Goal: Information Seeking & Learning: Stay updated

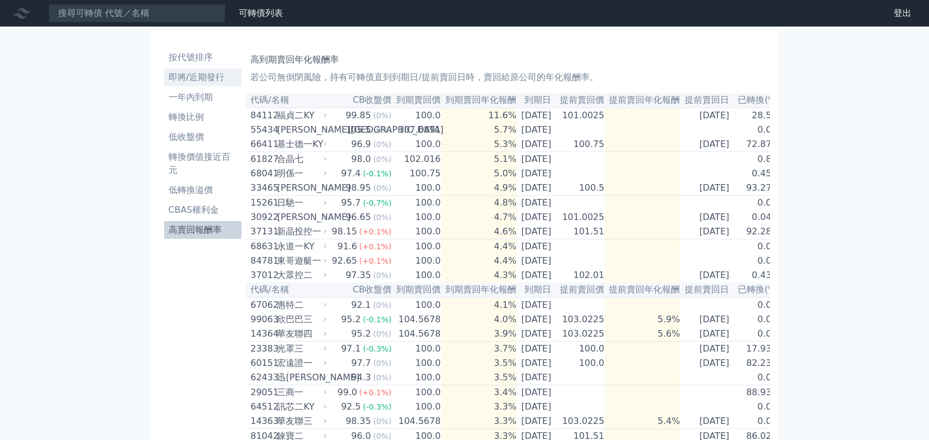
click at [179, 74] on li "即將/近期發行" at bounding box center [203, 77] width 78 height 13
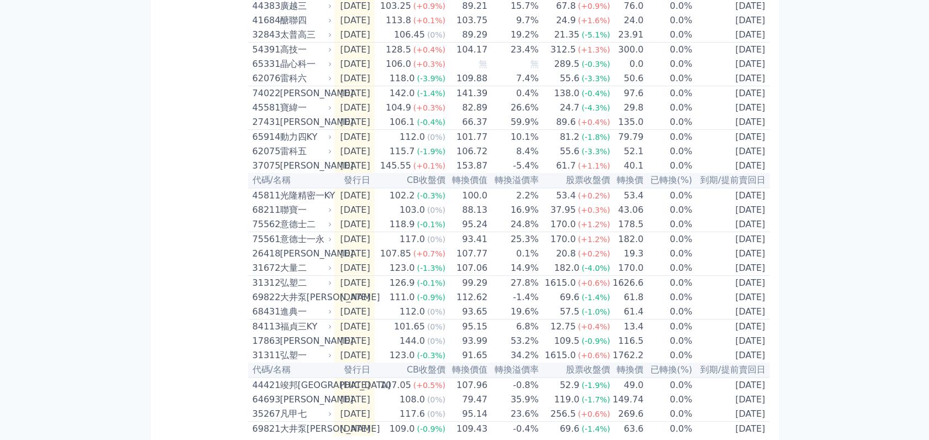
scroll to position [360, 0]
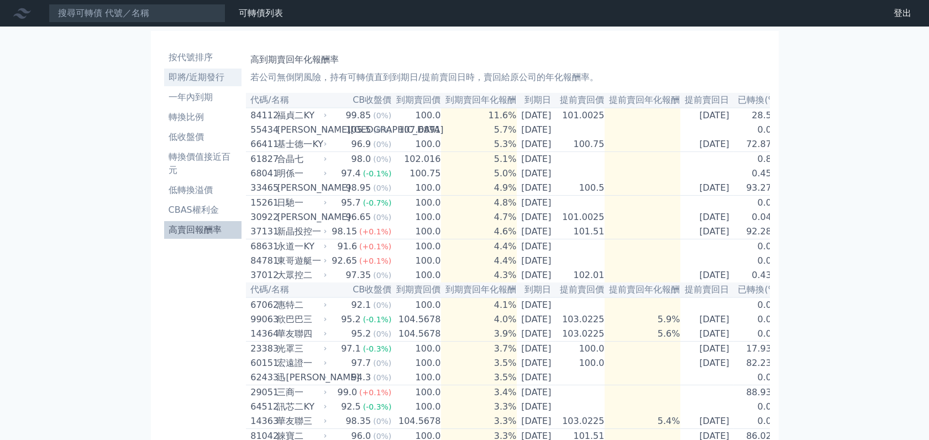
click at [203, 81] on li "即將/近期發行" at bounding box center [203, 77] width 78 height 13
